Goal: Task Accomplishment & Management: Use online tool/utility

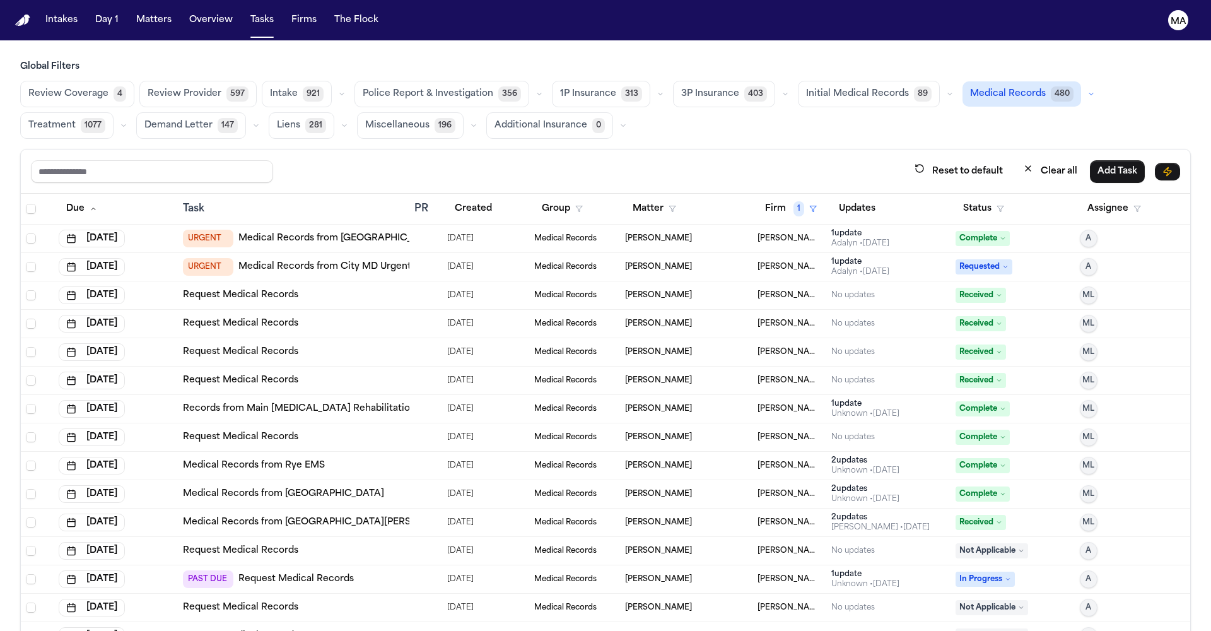
click at [131, 12] on button "Matters" at bounding box center [153, 20] width 45 height 23
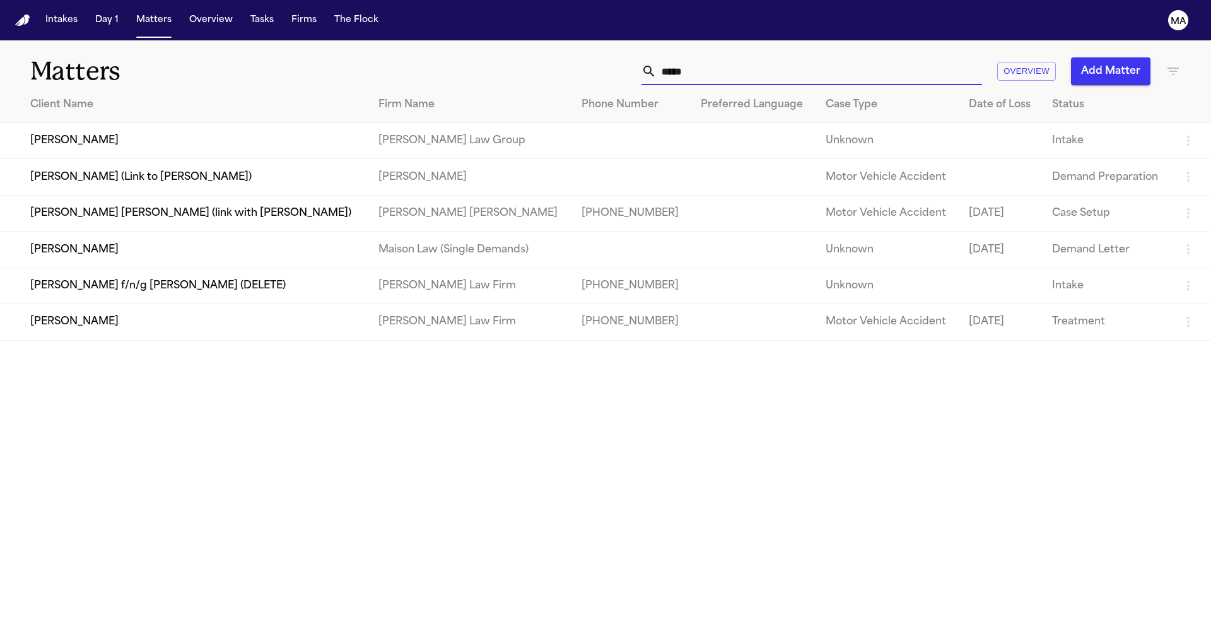
click at [883, 57] on input "*****" at bounding box center [818, 71] width 325 height 28
drag, startPoint x: 879, startPoint y: 53, endPoint x: 683, endPoint y: 67, distance: 196.6
click at [683, 67] on div "Matters ***** Overview Add Matter Client Name Firm Name Phone Number Preferred …" at bounding box center [605, 190] width 1211 height 300
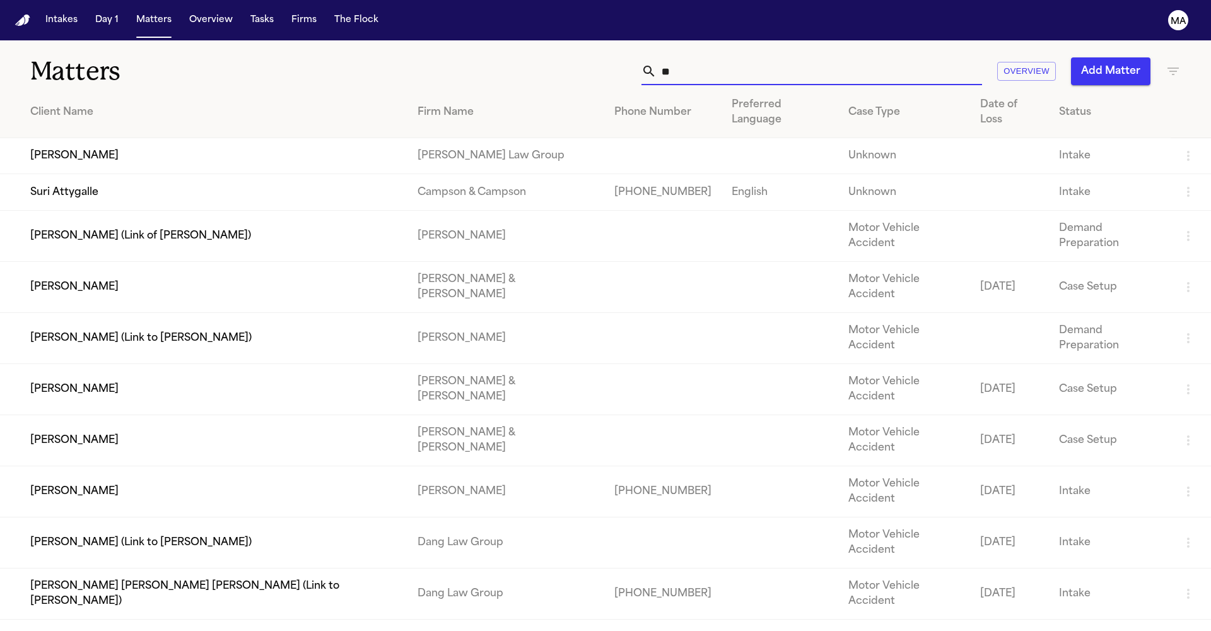
type input "*"
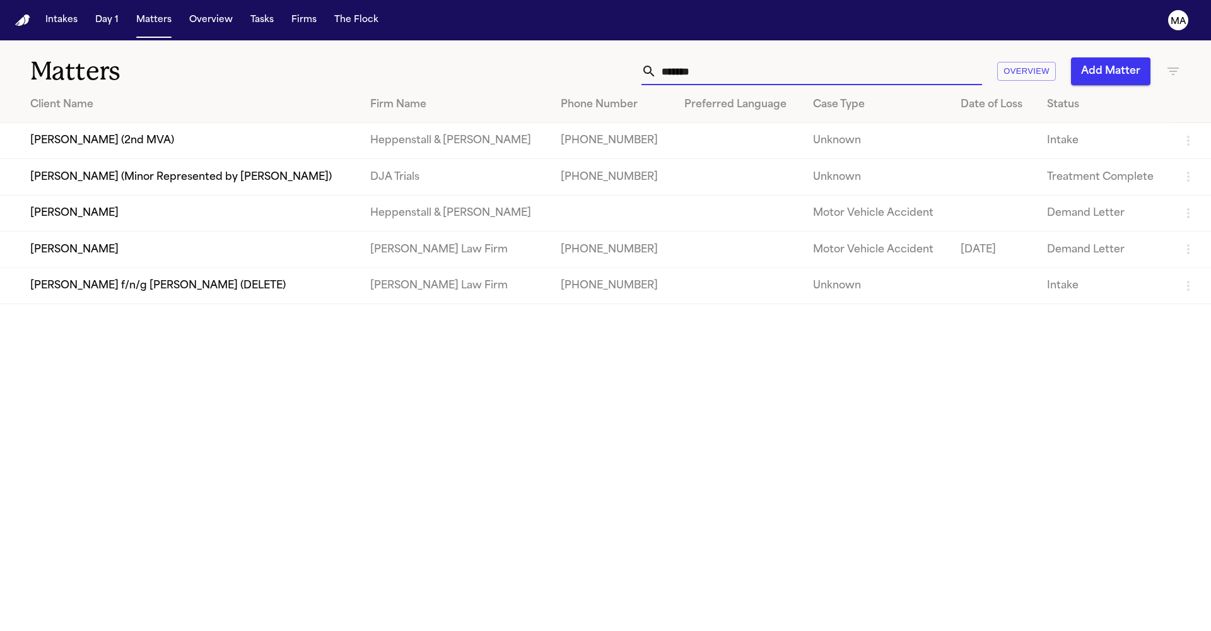
type input "********"
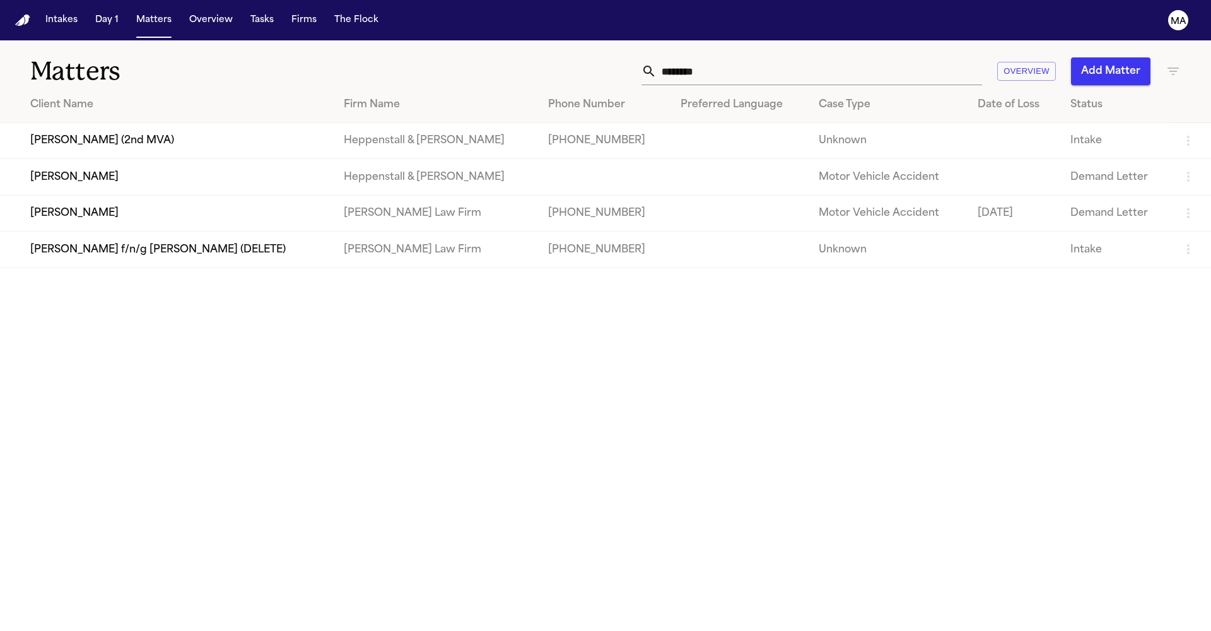
click at [103, 159] on td "[PERSON_NAME]" at bounding box center [167, 177] width 334 height 36
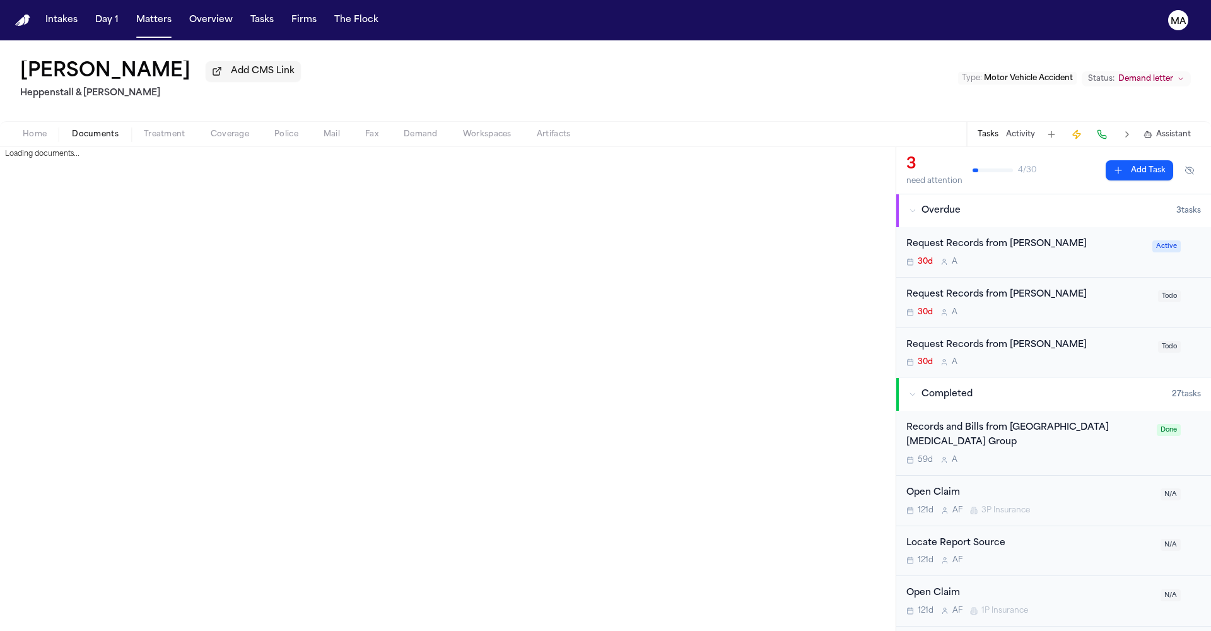
click at [71, 141] on span "button" at bounding box center [95, 141] width 62 height 1
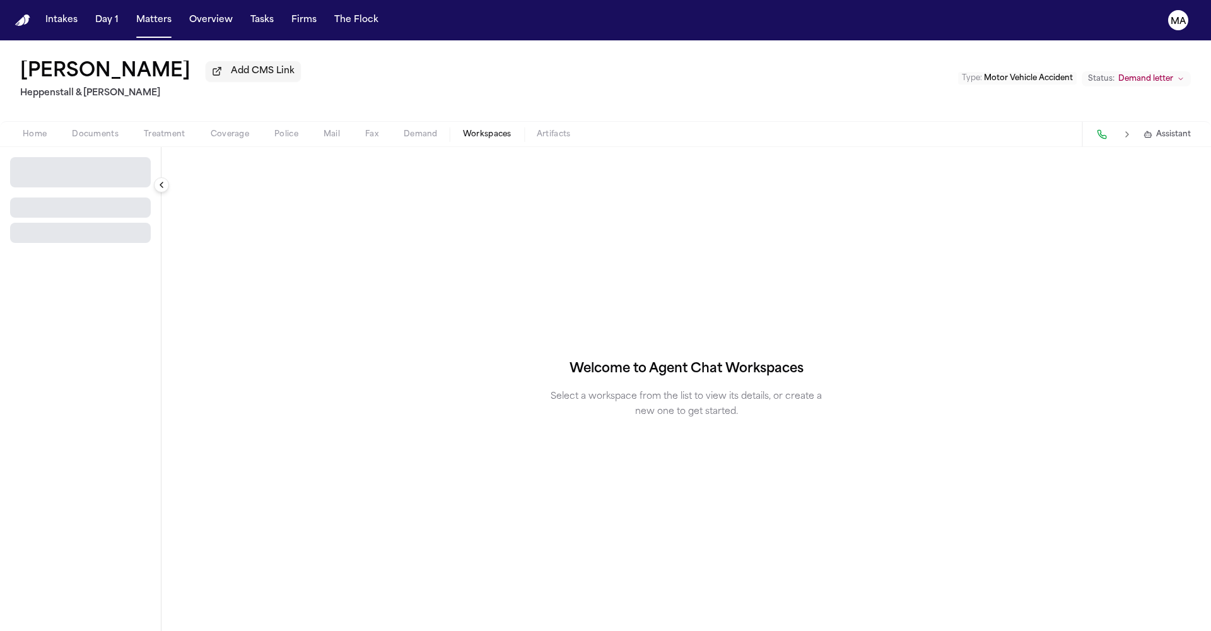
click at [463, 129] on span "Workspaces" at bounding box center [487, 134] width 49 height 10
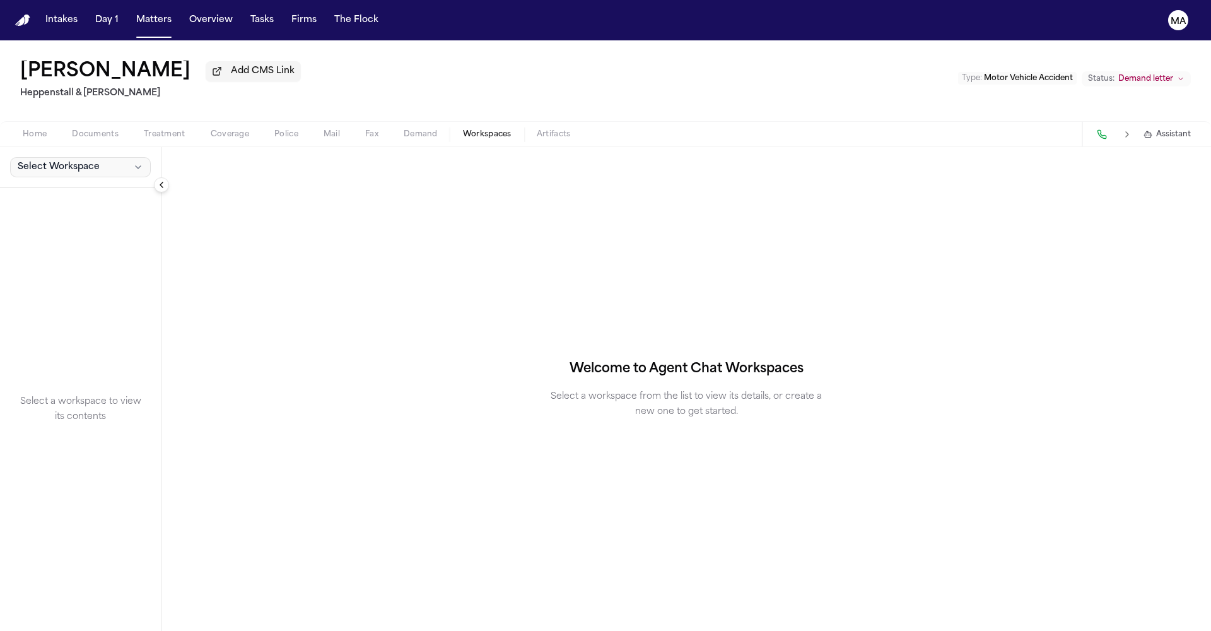
click at [57, 161] on span "Select Workspace" at bounding box center [59, 167] width 82 height 13
click at [55, 110] on span "[PERSON_NAME] Agent Demand" at bounding box center [85, 116] width 147 height 13
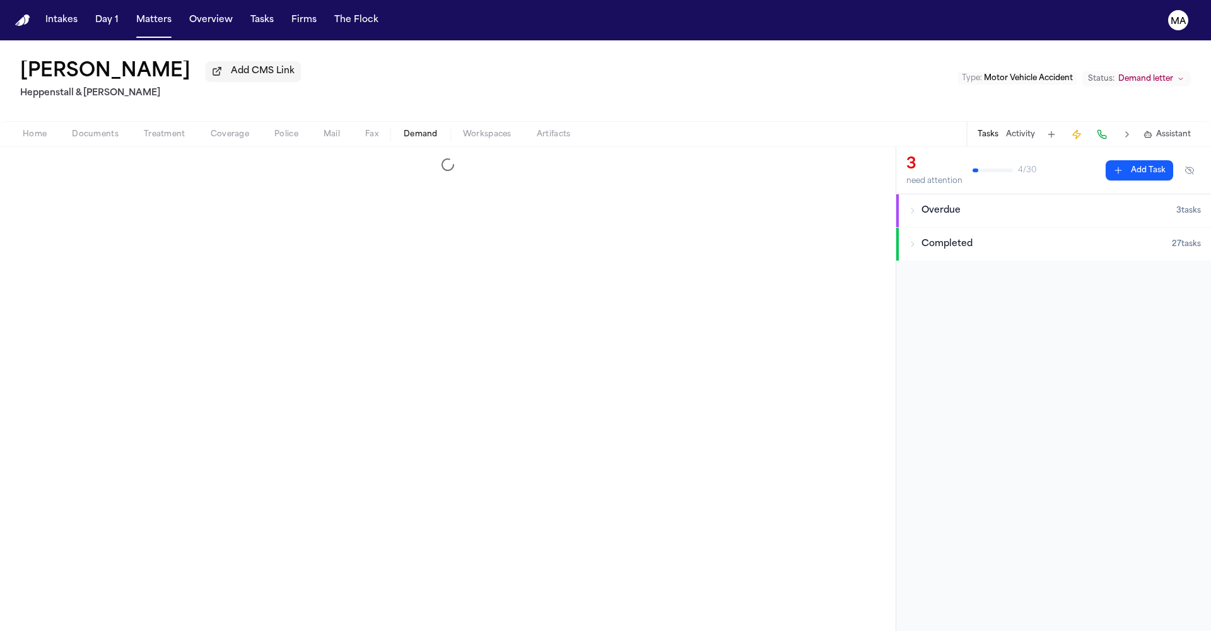
click at [404, 129] on span "Demand" at bounding box center [421, 134] width 34 height 10
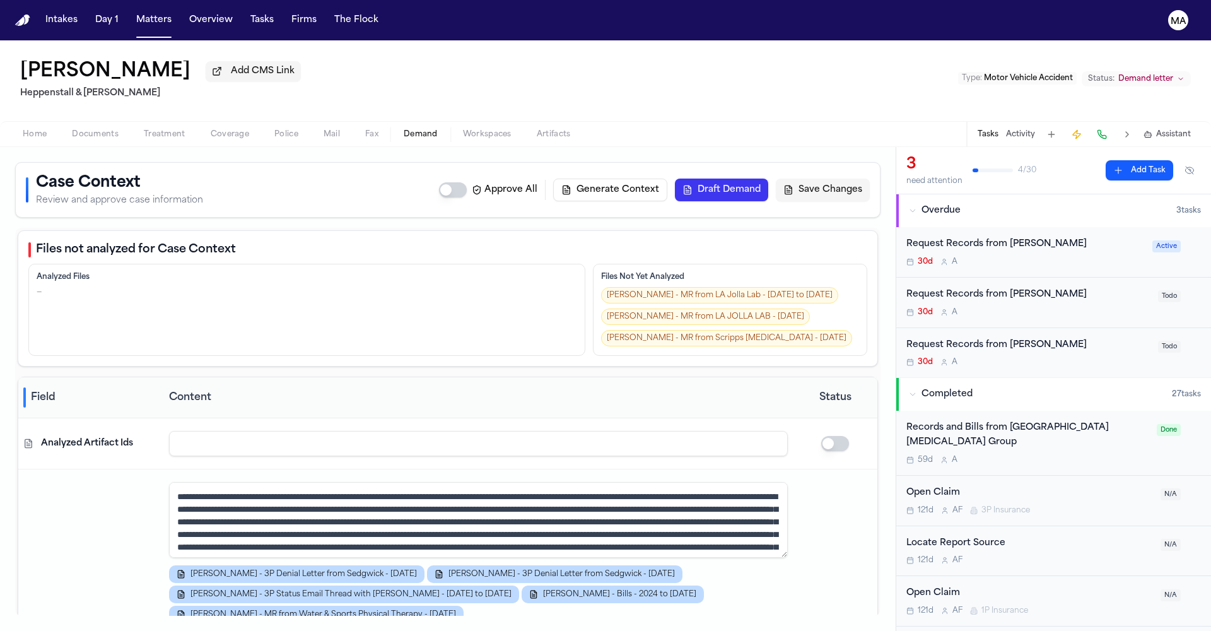
click at [768, 178] on button "Draft Demand" at bounding box center [721, 189] width 93 height 23
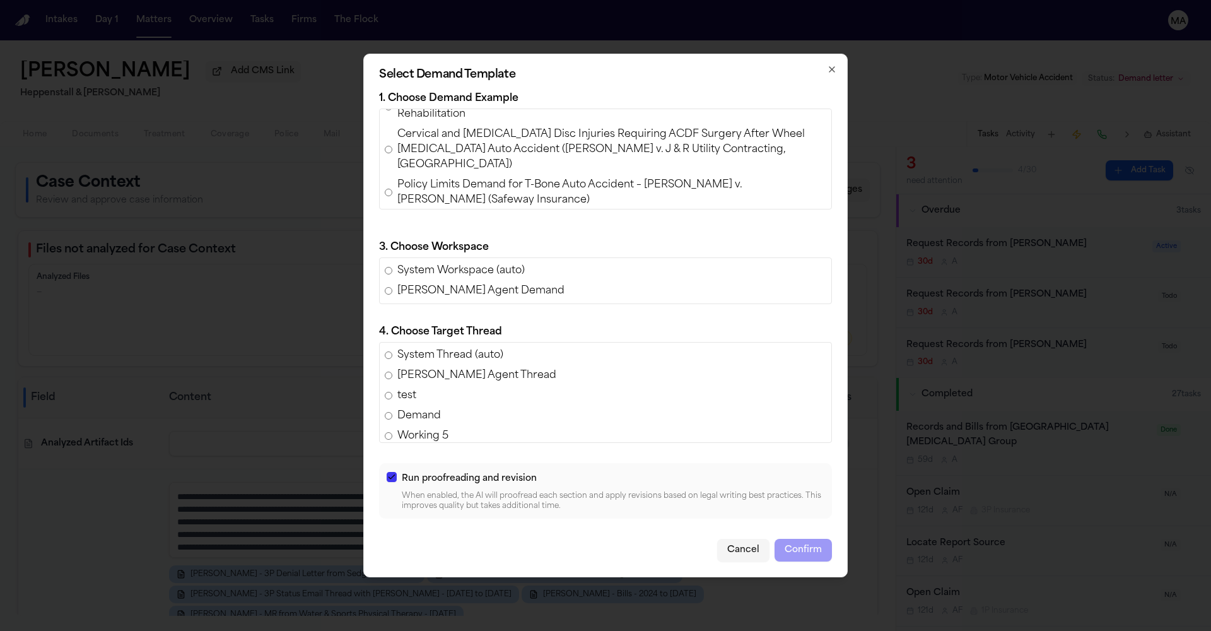
scroll to position [25, 0]
click at [545, 205] on span "Policy Limits Demand for T-Bone Auto Accident – [PERSON_NAME] v. [PERSON_NAME] …" at bounding box center [611, 190] width 429 height 30
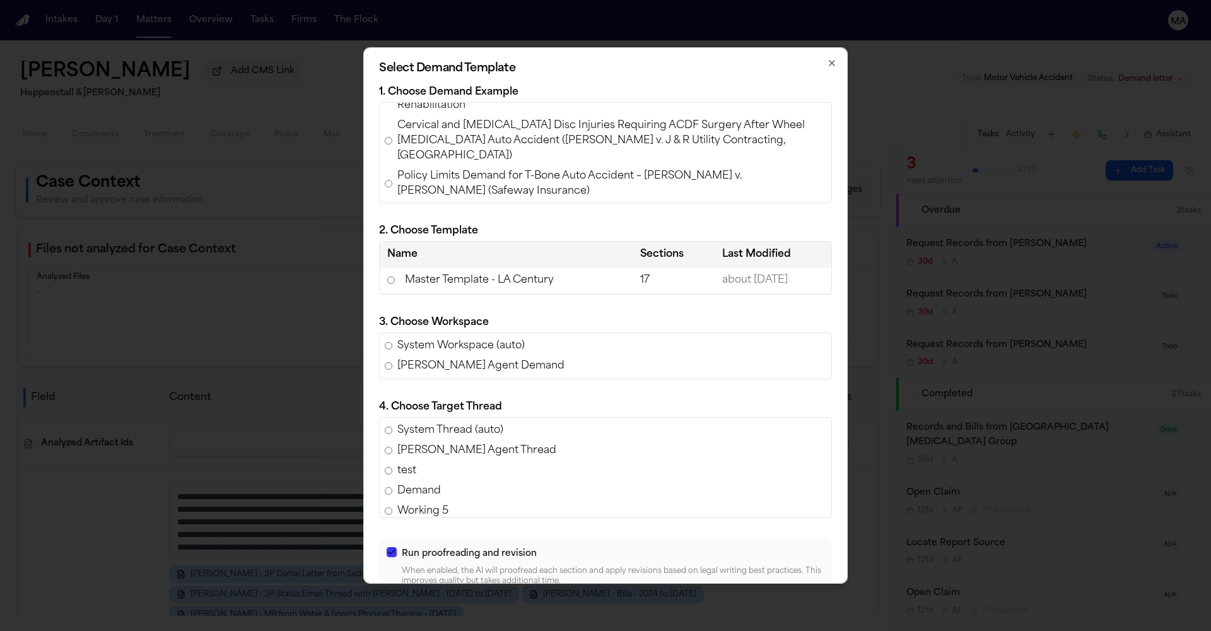
click at [521, 273] on td "Master Template - LA Century" at bounding box center [506, 280] width 253 height 26
click at [774, 614] on button "Confirm" at bounding box center [802, 625] width 57 height 23
